Goal: Information Seeking & Learning: Find specific fact

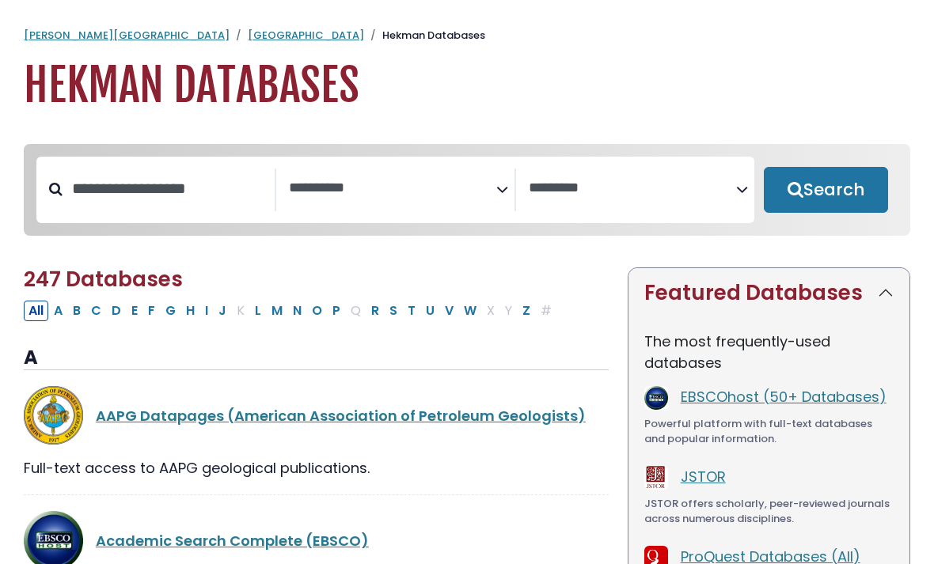
select select "Database Subject Filter"
select select "Database Vendors Filter"
click at [211, 184] on input "Search database by title or keyword" at bounding box center [169, 189] width 212 height 26
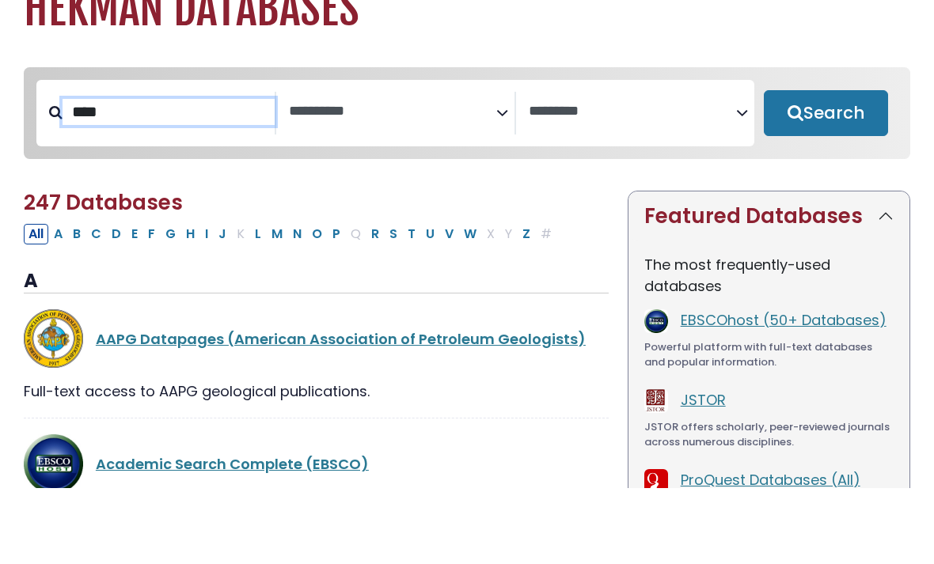
type input "****"
click at [826, 167] on button "Search" at bounding box center [826, 190] width 124 height 46
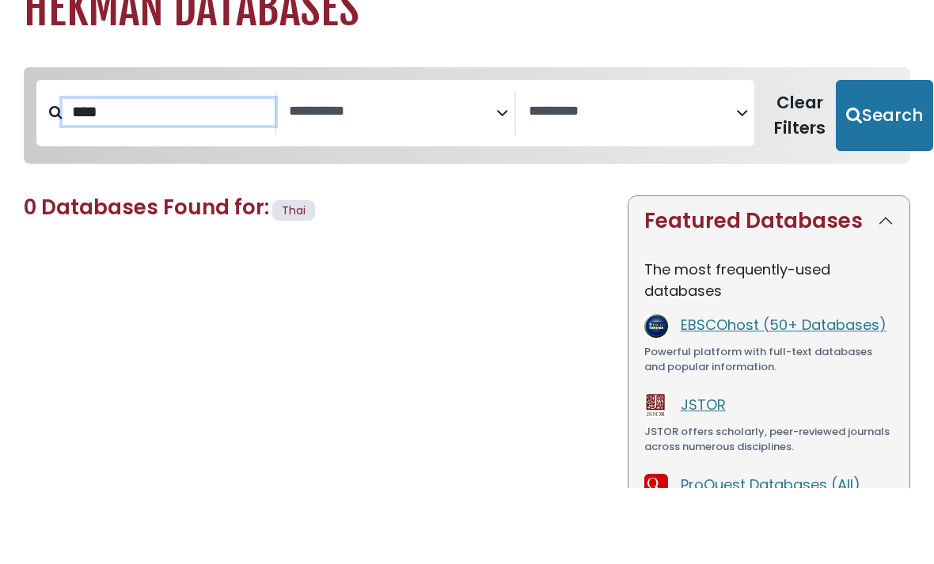
select select "Database Subject Filter"
select select "Database Vendors Filter"
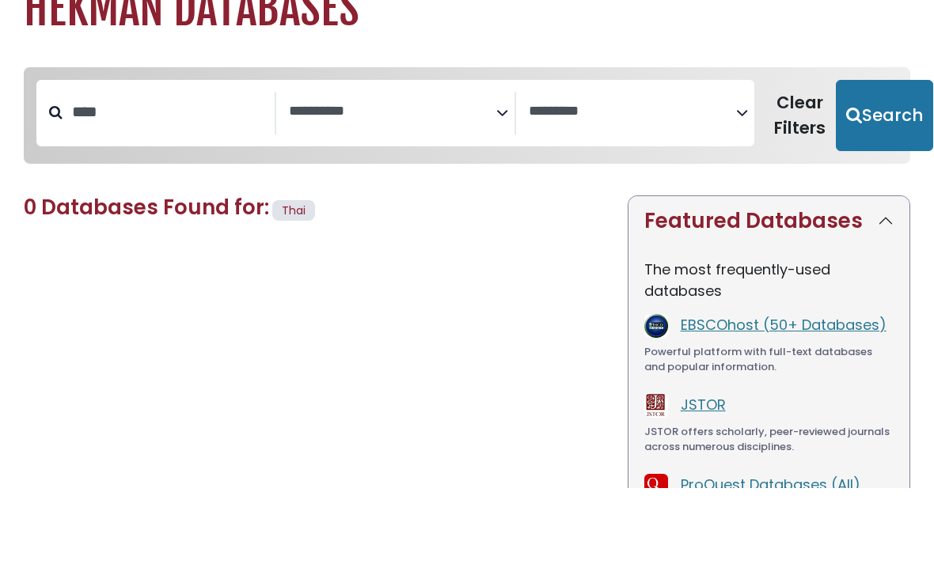
click at [884, 157] on button "Search" at bounding box center [884, 192] width 97 height 71
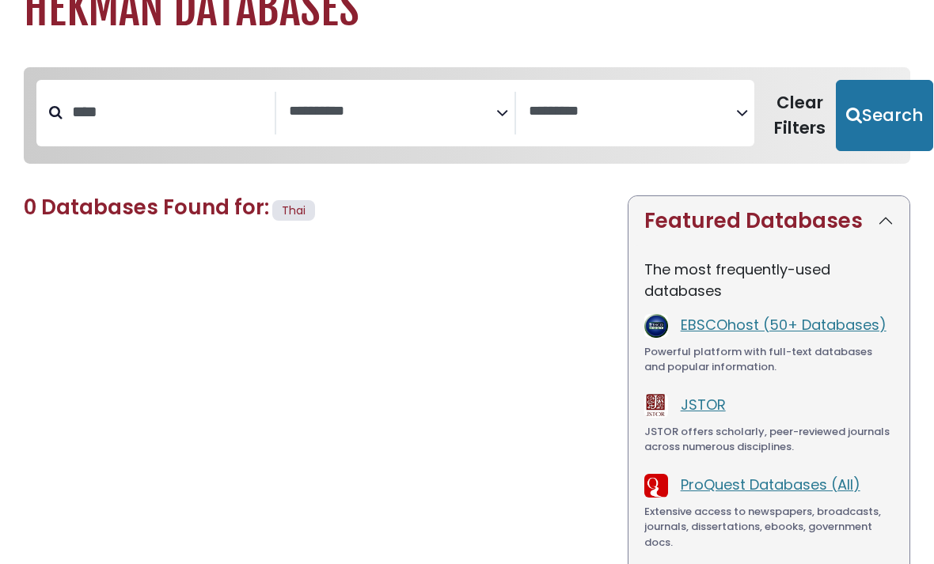
select select "Database Subject Filter"
select select "Database Vendors Filter"
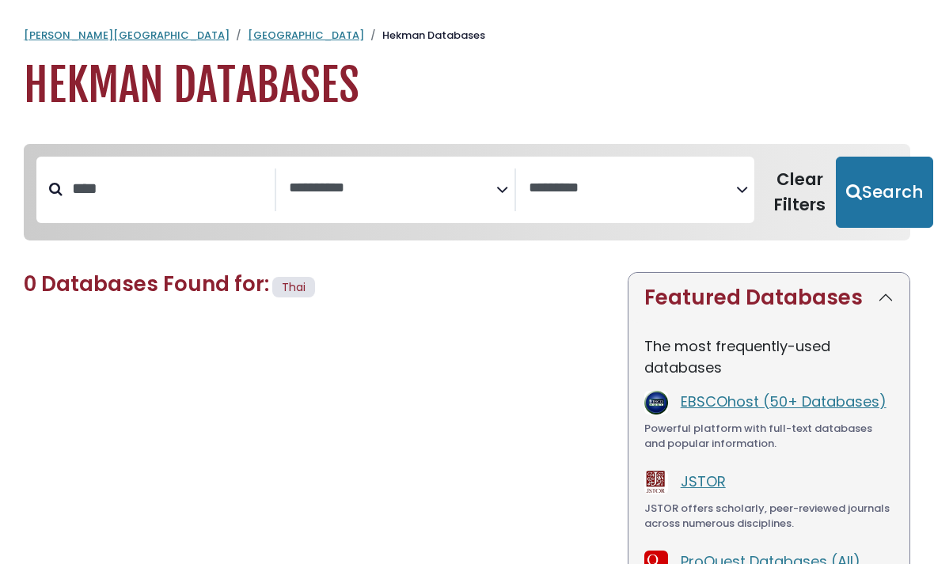
click at [248, 35] on link "[GEOGRAPHIC_DATA]" at bounding box center [306, 35] width 116 height 15
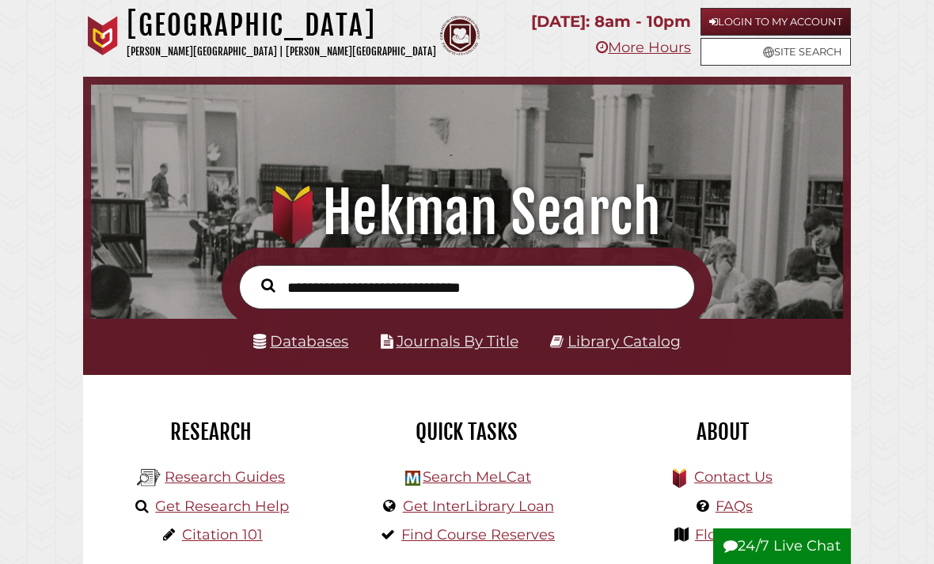
scroll to position [249, 744]
click at [613, 275] on input "text" at bounding box center [467, 287] width 456 height 45
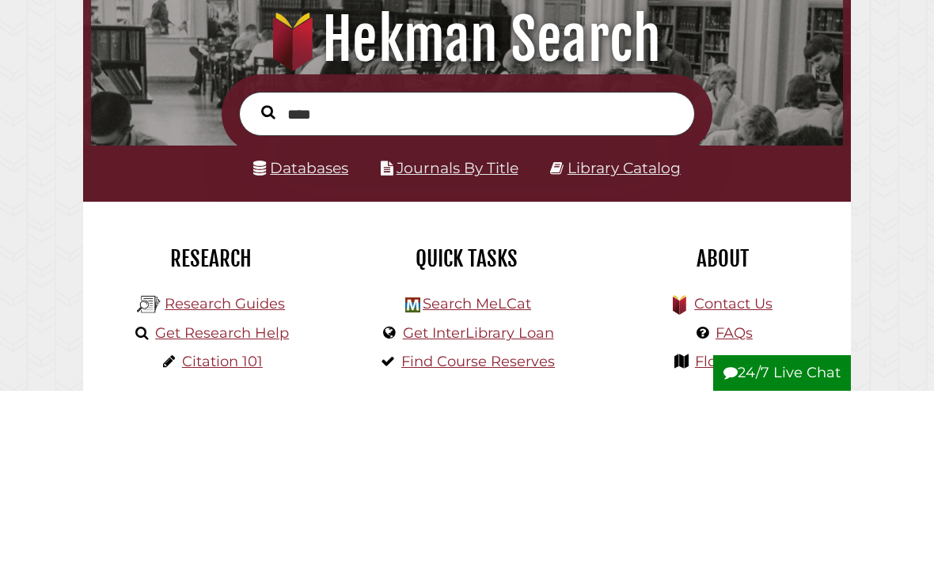
type input "****"
click at [268, 275] on button "Search" at bounding box center [268, 285] width 30 height 21
